Goal: Transaction & Acquisition: Obtain resource

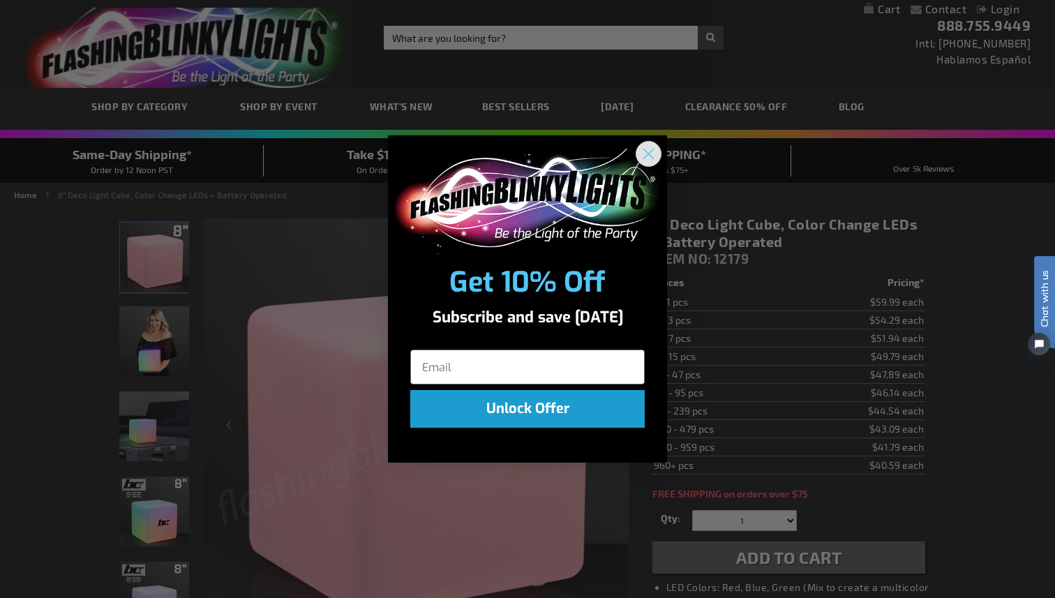
click at [652, 150] on icon "Close dialog" at bounding box center [649, 154] width 10 height 10
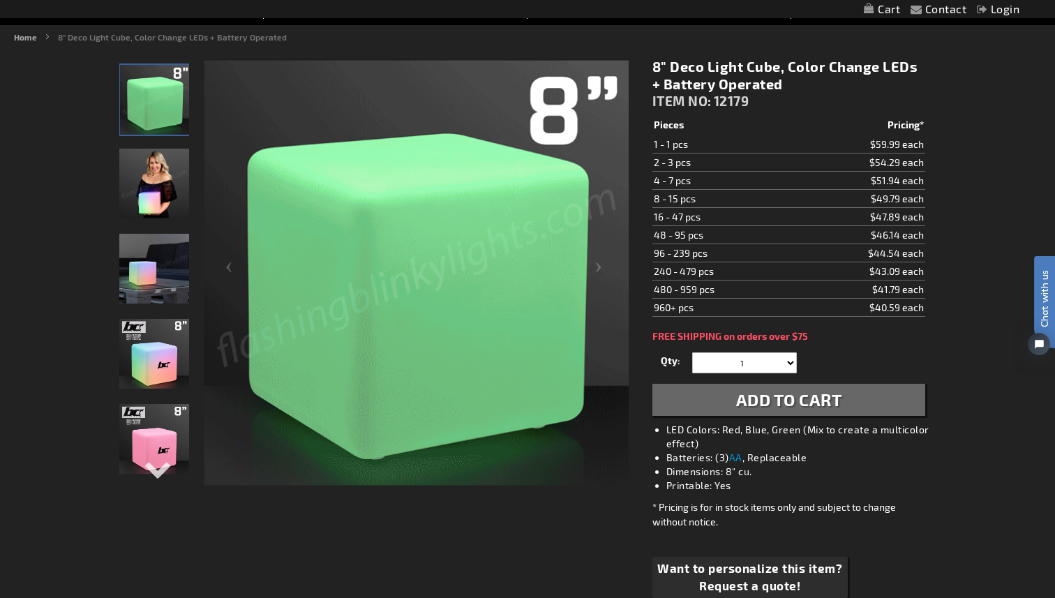
scroll to position [177, 0]
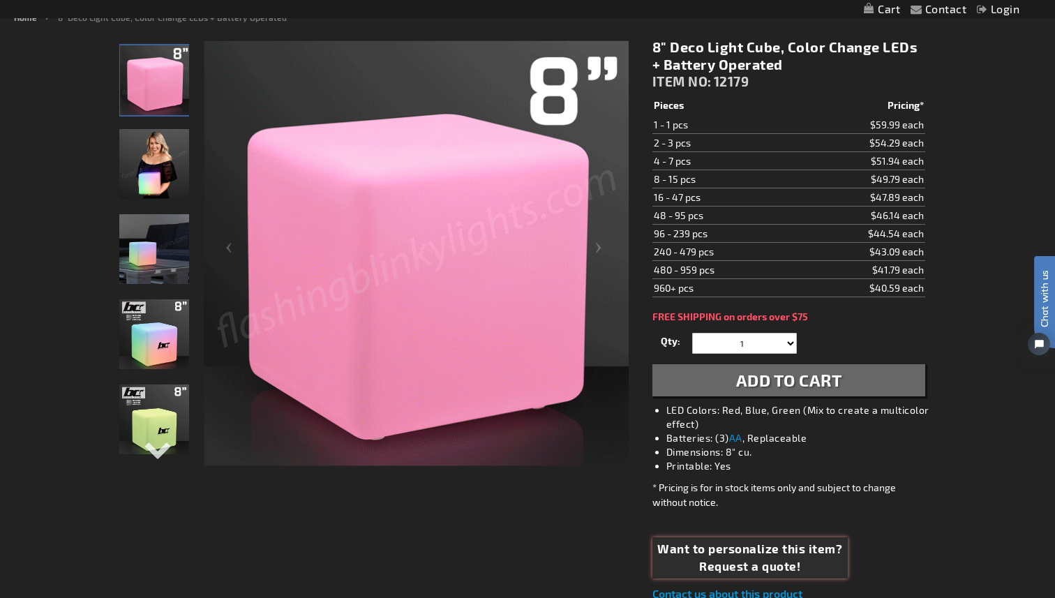
click at [700, 546] on span "Want to personalize this item?" at bounding box center [749, 549] width 185 height 18
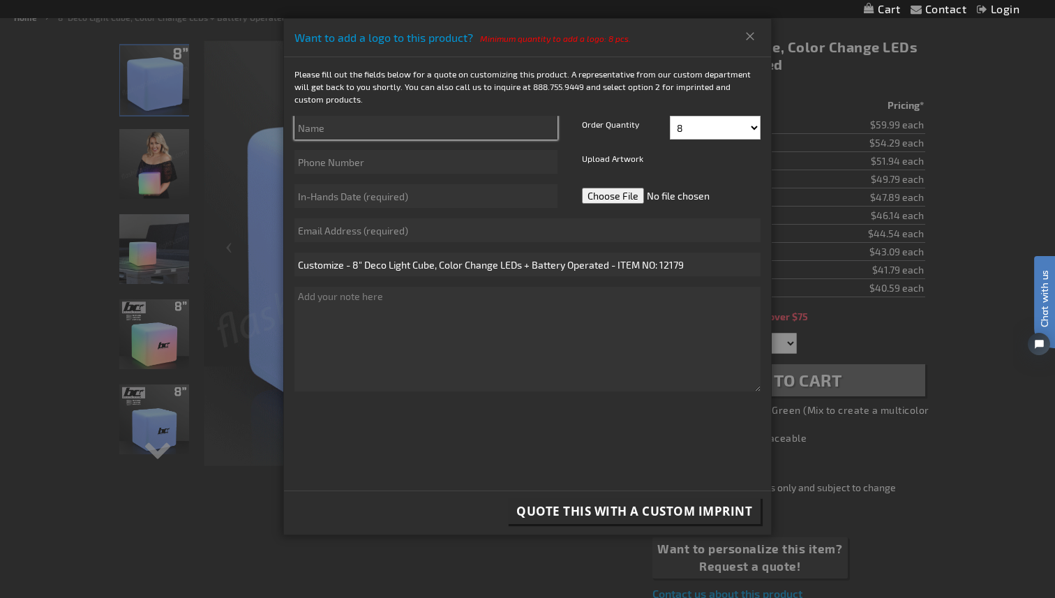
click at [356, 132] on input "text" at bounding box center [425, 128] width 263 height 24
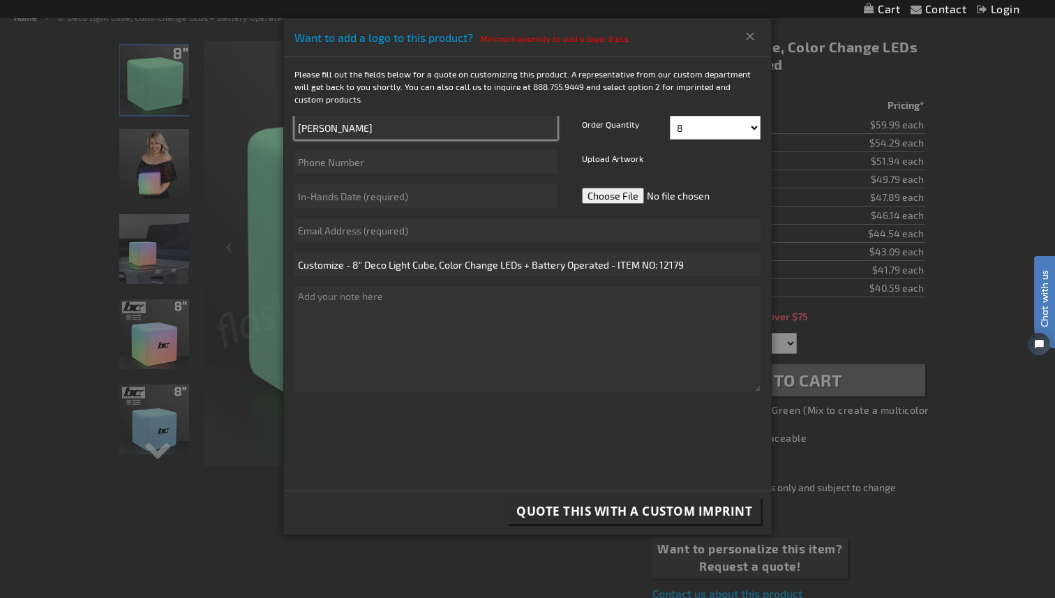
type input "[PERSON_NAME]"
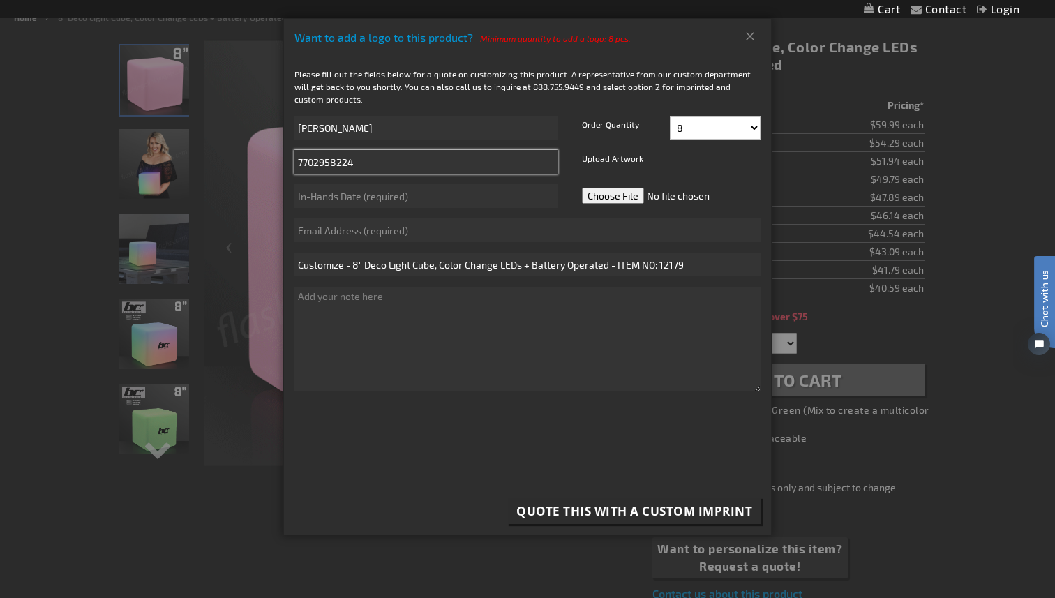
type input "7702958224"
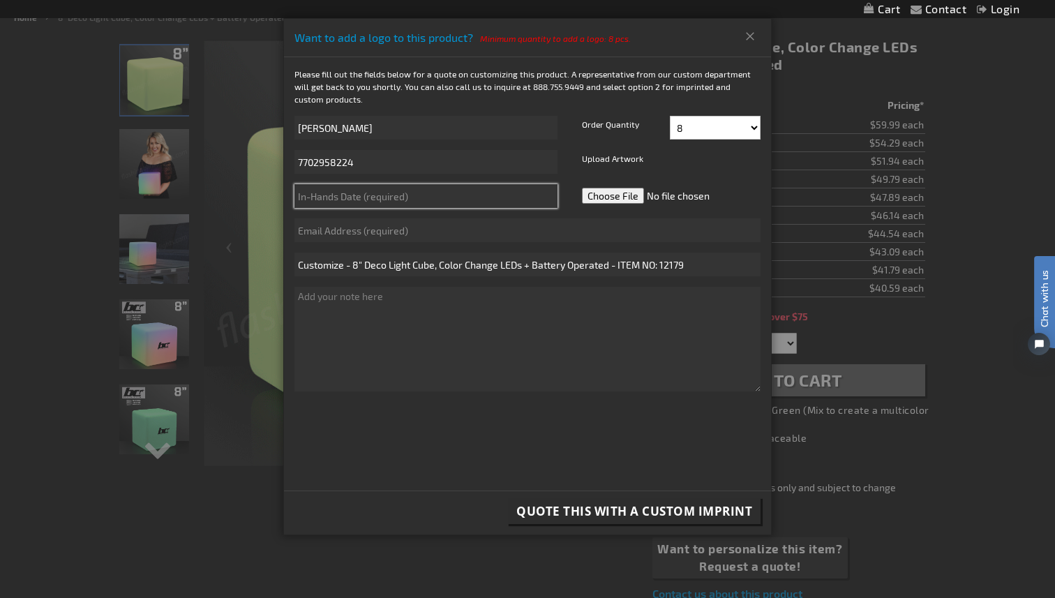
click at [331, 192] on input "text" at bounding box center [425, 196] width 263 height 24
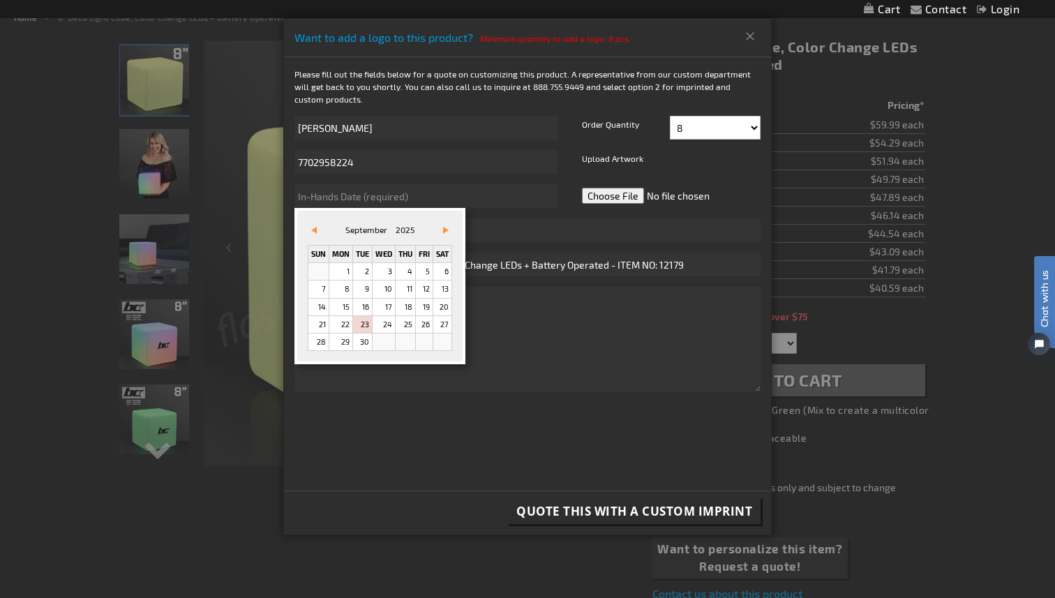
click at [452, 231] on div "&#x3c;zurück Vor&#x3e; [DATE]" at bounding box center [380, 233] width 144 height 24
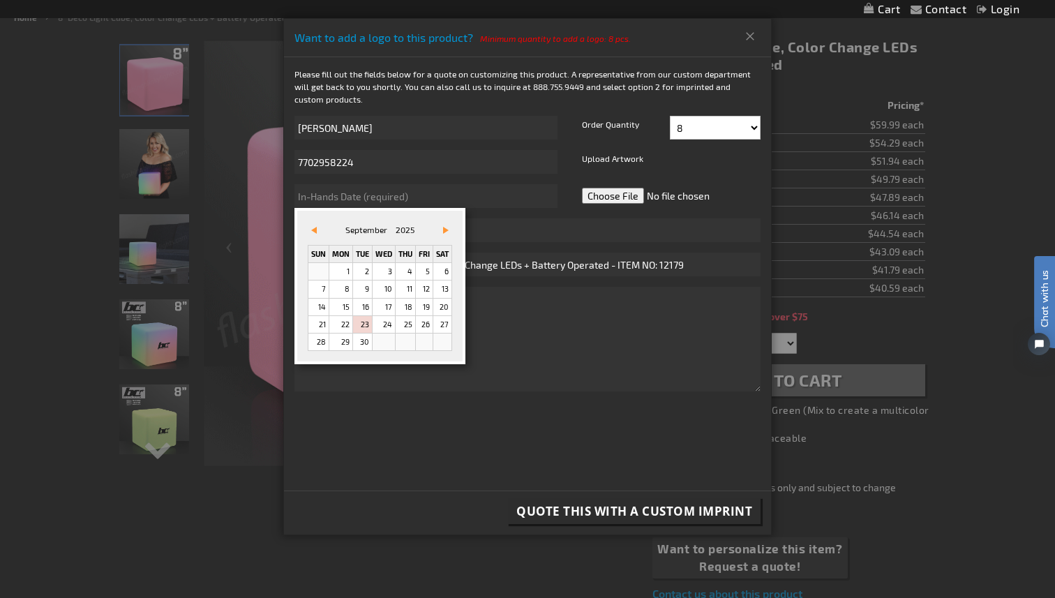
click at [449, 230] on span "Vor&#x3e;" at bounding box center [446, 230] width 6 height 7
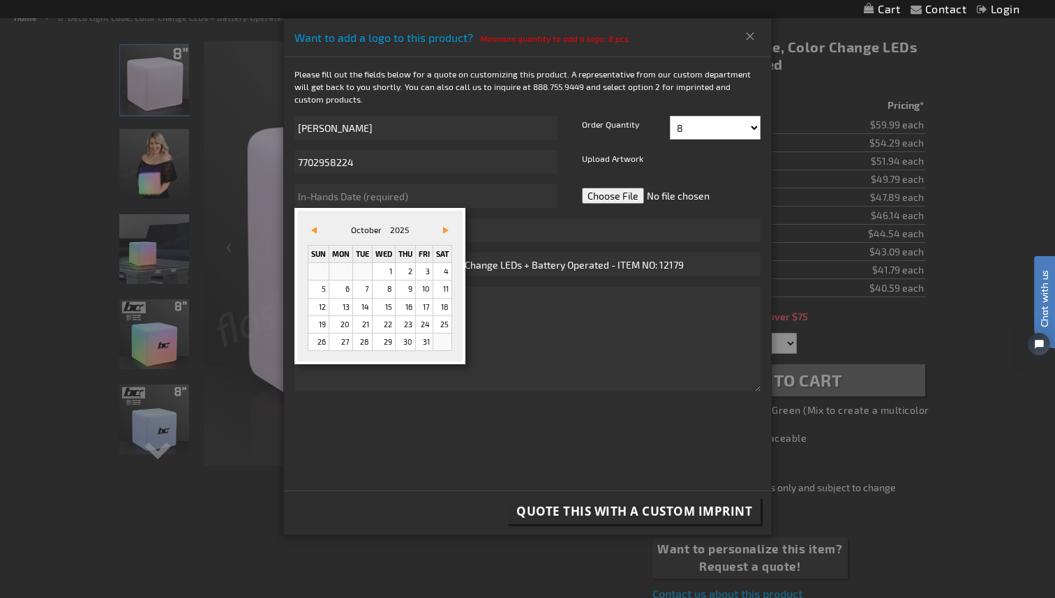
click at [449, 230] on span "Vor&#x3e;" at bounding box center [446, 230] width 6 height 7
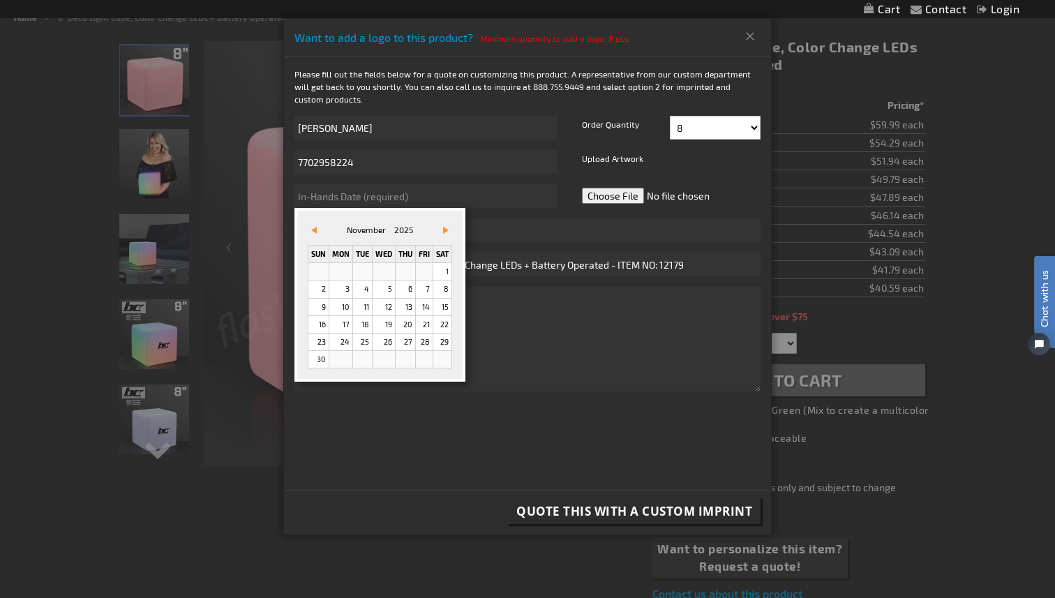
click at [315, 228] on span "&#x3c;zurück" at bounding box center [314, 230] width 6 height 7
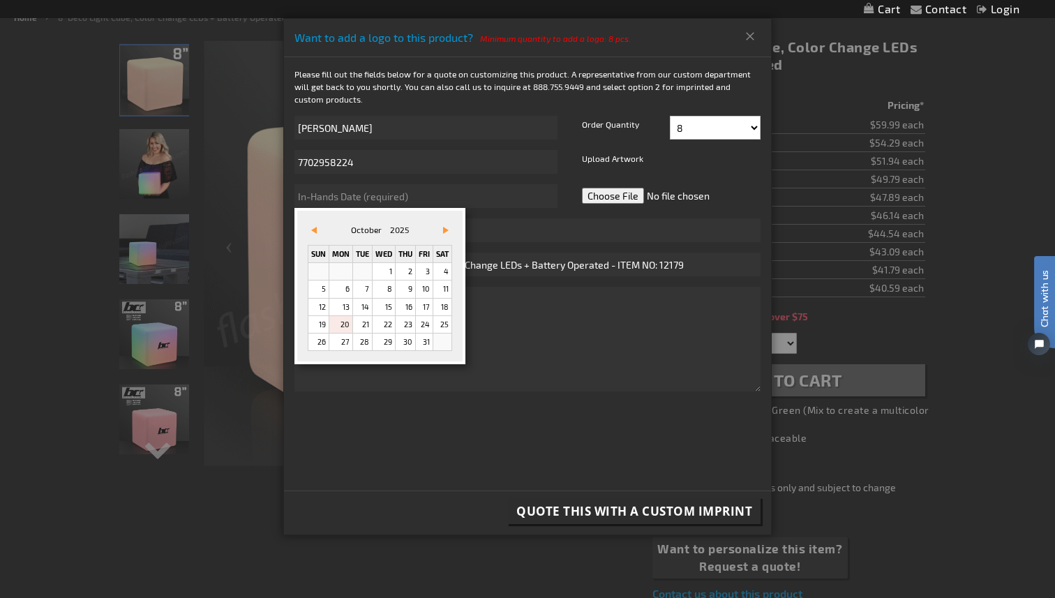
click at [340, 322] on link "20" at bounding box center [340, 324] width 23 height 17
type input "[DATE]"
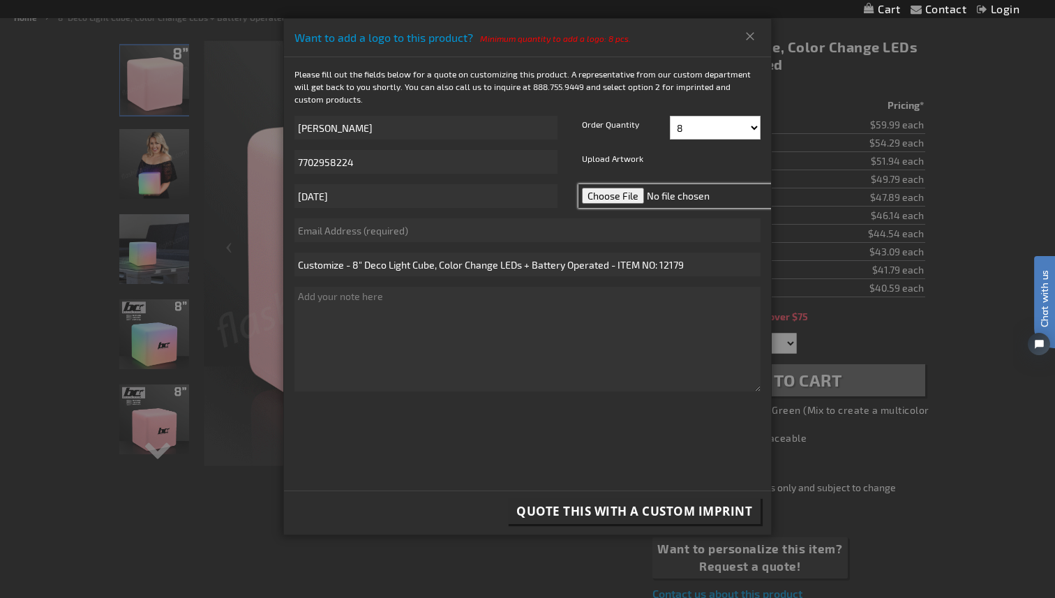
click at [599, 190] on input "file" at bounding box center [676, 196] width 197 height 24
type input "C:\fakepath\GetWhy-full-logo_logo-dark-purple.svg"
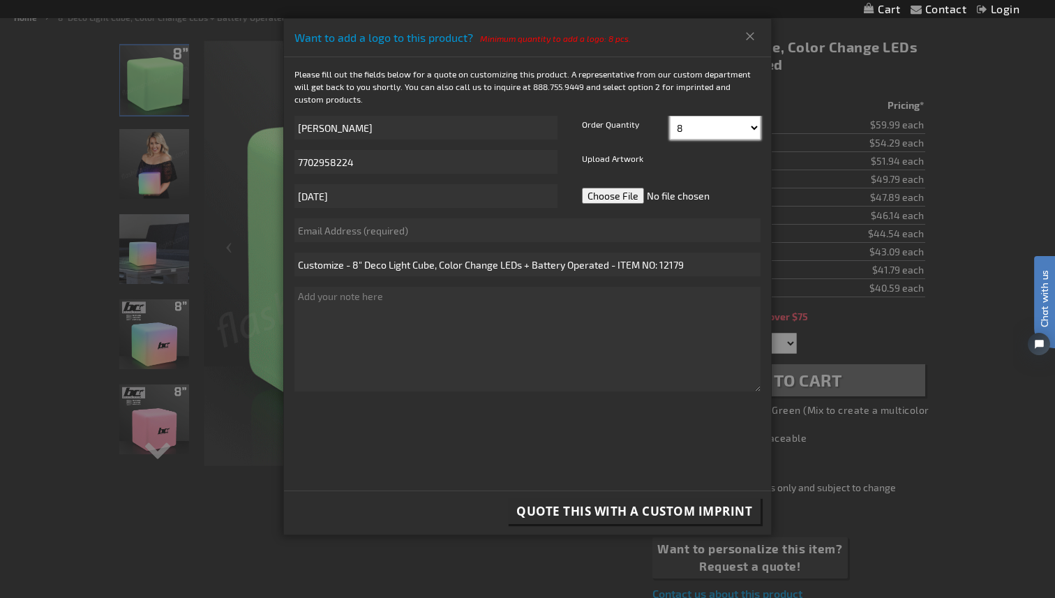
click at [698, 128] on select "8 10 12 14 16 18 20 22 24 26 28 30 32 34 36 38 40 42 44 46 48 50 52 54 56 58 60…" at bounding box center [715, 128] width 91 height 24
click at [692, 127] on select "8 10 12 14 16 18 20 22 24 26 28 30 32 34 36 38 40 42 44 46 48 50 52 54 56 58 60…" at bounding box center [715, 128] width 91 height 24
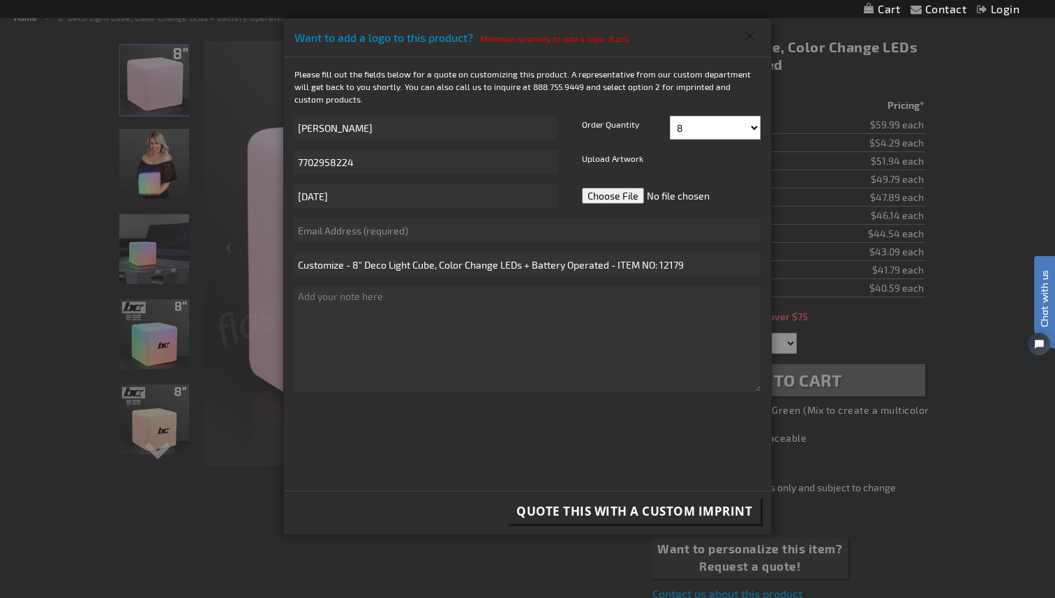
click at [744, 39] on button "Close" at bounding box center [750, 36] width 23 height 22
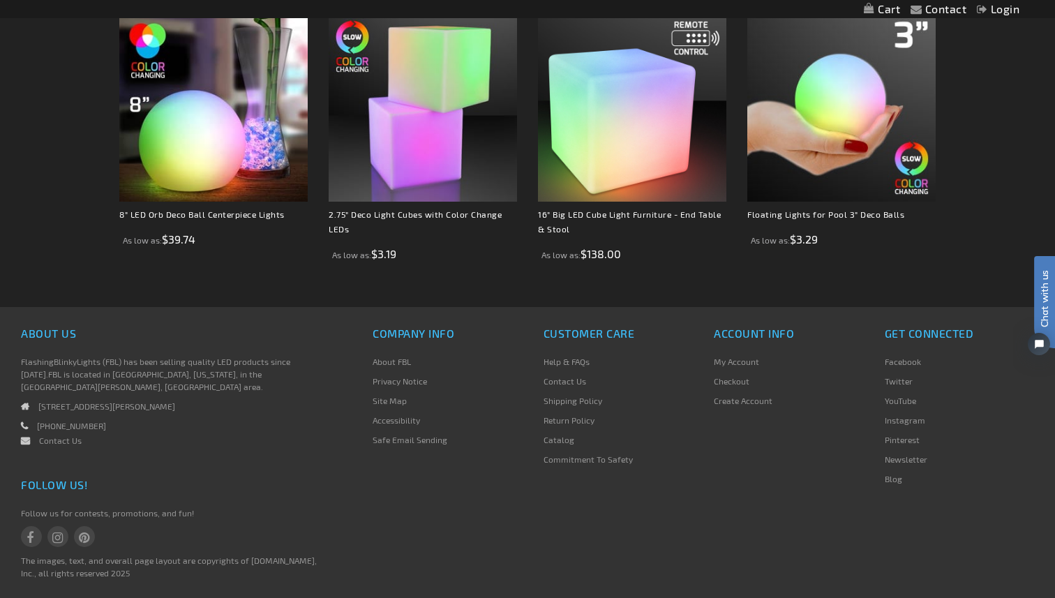
scroll to position [1251, 0]
